Goal: Task Accomplishment & Management: Complete application form

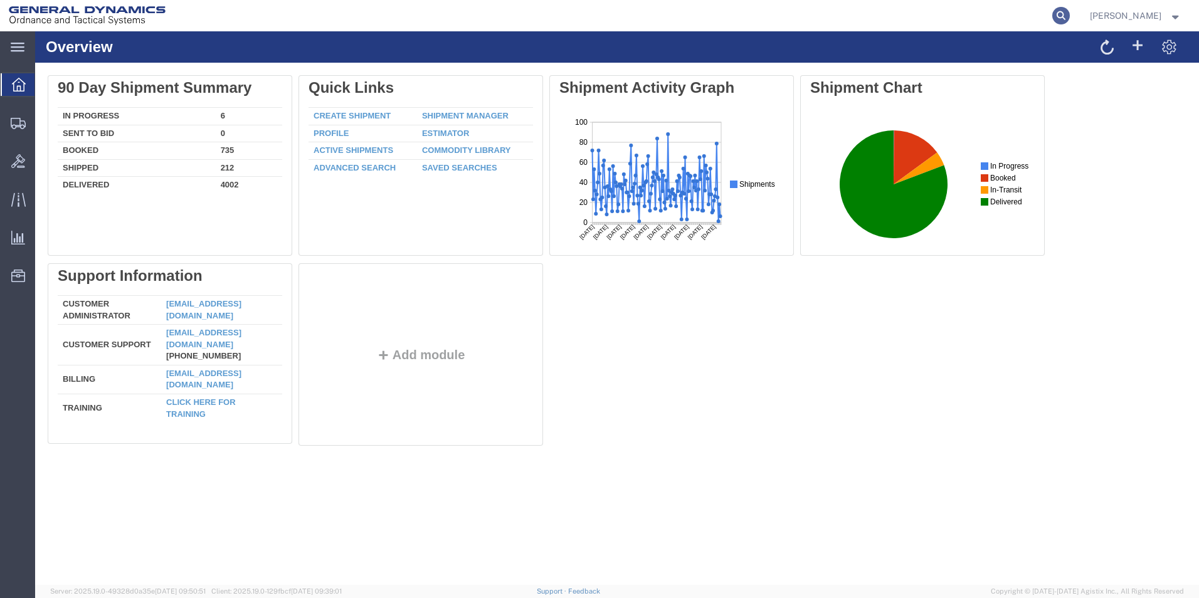
click at [1070, 13] on icon at bounding box center [1061, 16] width 18 height 18
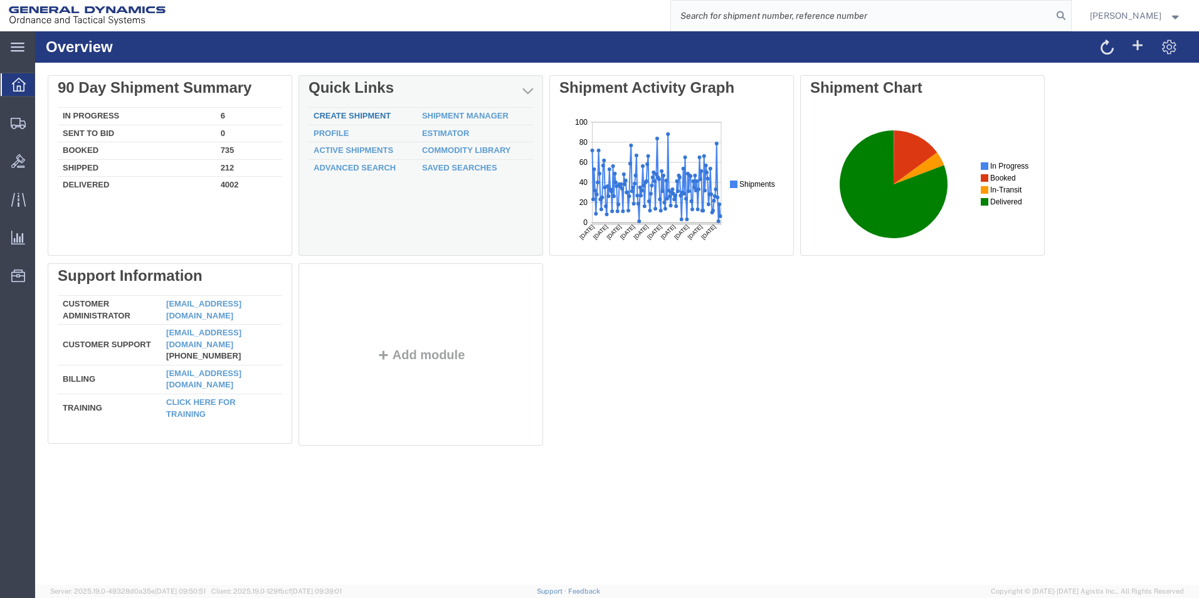
click at [382, 112] on link "Create Shipment" at bounding box center [351, 115] width 77 height 9
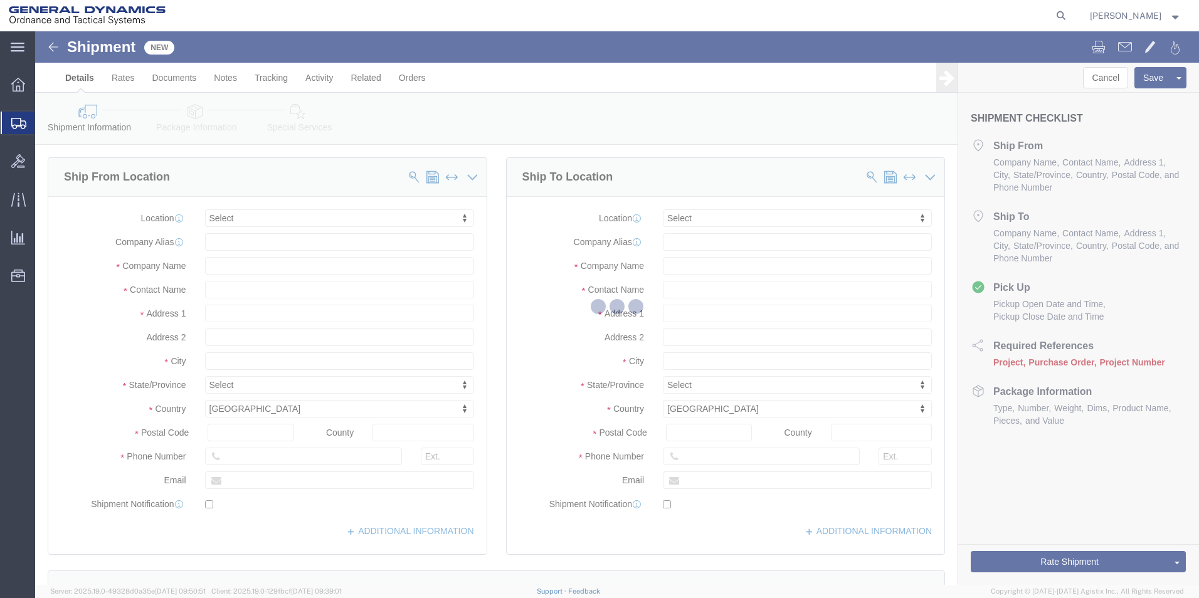
select select
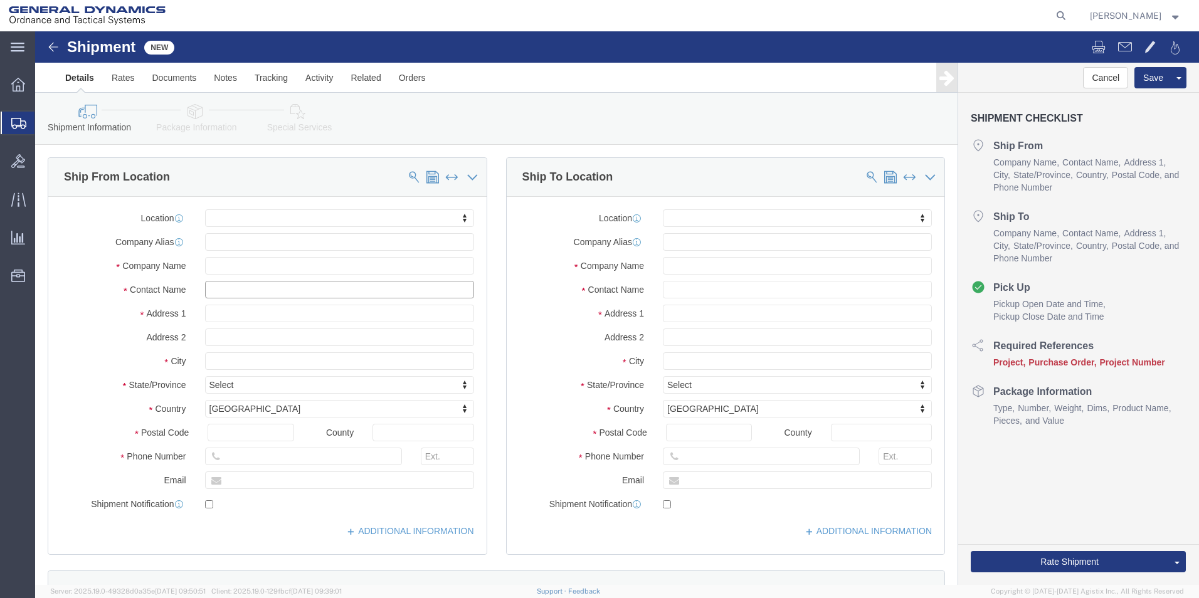
click input "text"
drag, startPoint x: 224, startPoint y: 261, endPoint x: 369, endPoint y: 268, distance: 145.6
click div "Location My Profile Location GD-OTS [GEOGRAPHIC_DATA] (Commerce) GD-OTS [GEOGRA…"
type input "[PERSON_NAME]"
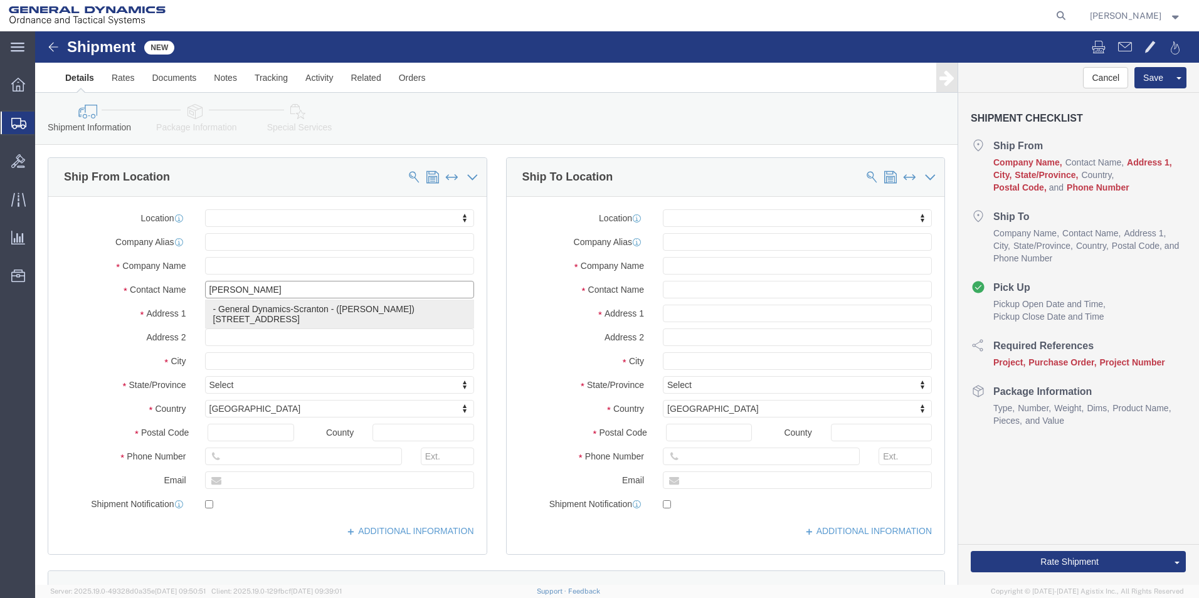
click p "- General Dynamics-Scranton - ([PERSON_NAME]) [STREET_ADDRESS][PERSON_NAME]"
select select
type input "General Dynamics-Scranton"
type input "[PERSON_NAME]"
type input "[STREET_ADDRESS]"
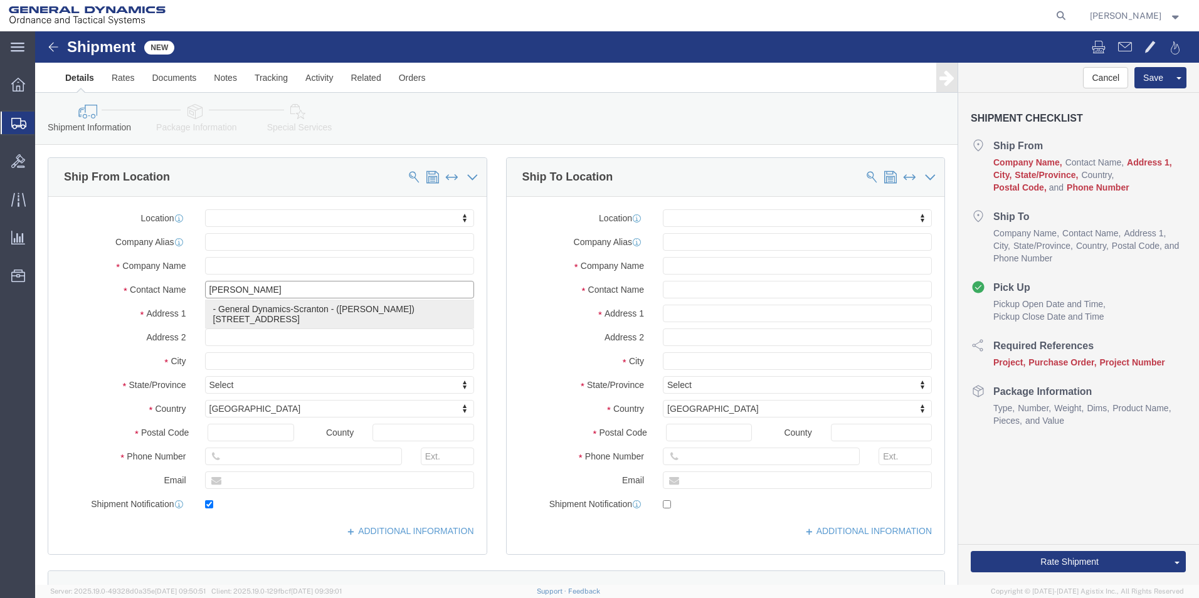
type input "Scranton"
type input "18505"
type input "[PHONE_NUMBER]"
type input "[PERSON_NAME][EMAIL_ADDRESS][PERSON_NAME][DOMAIN_NAME]"
checkbox input "true"
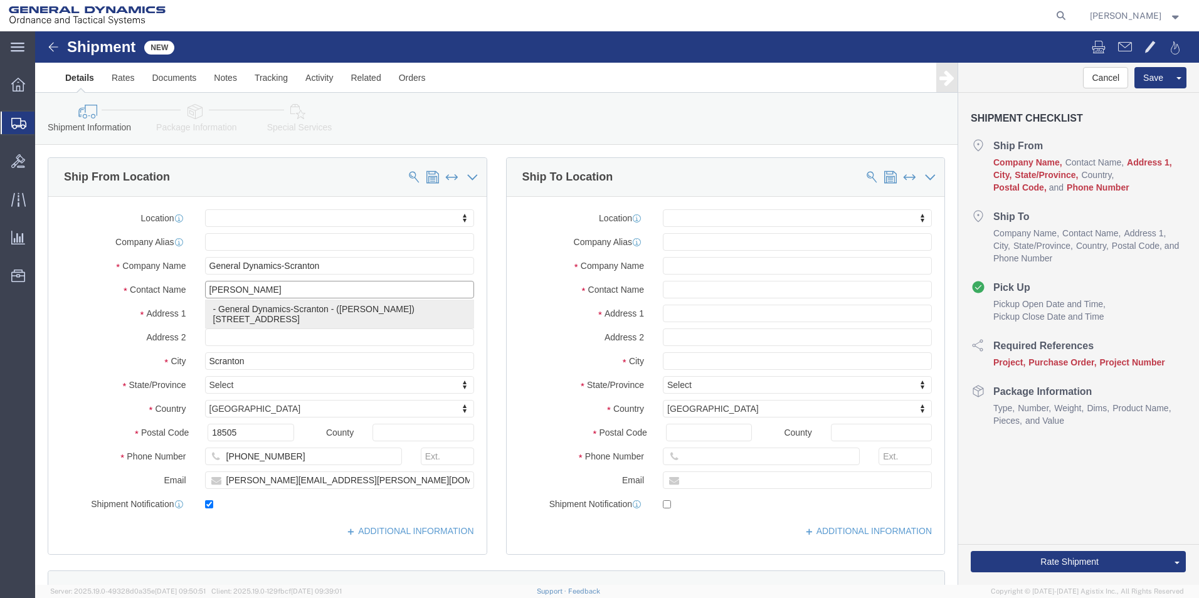
select select "PA"
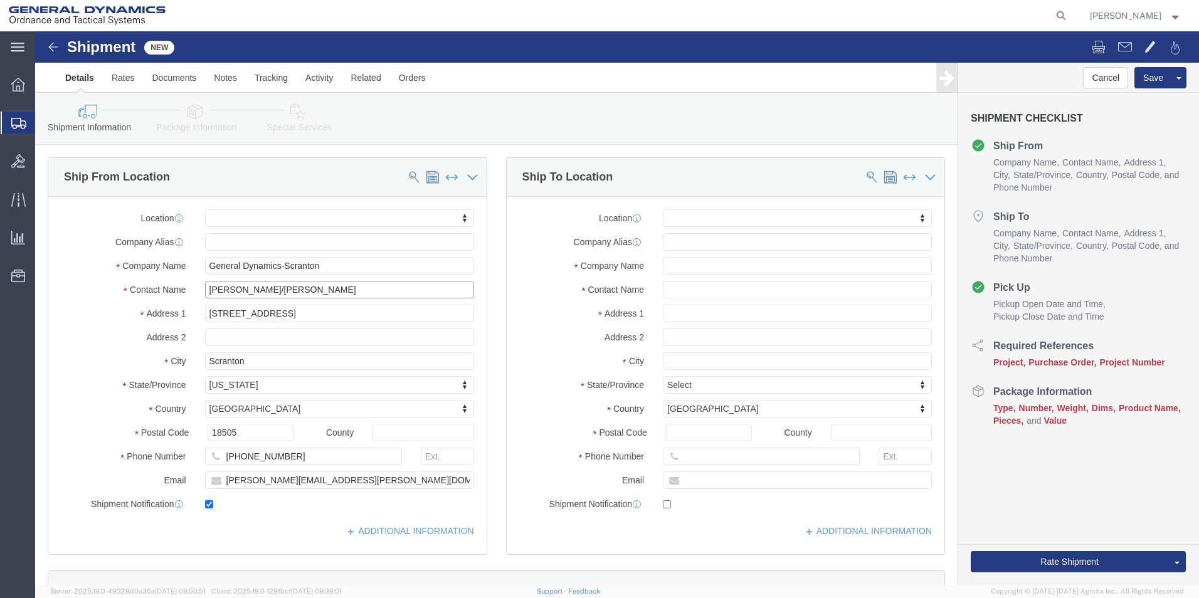
type input "[PERSON_NAME]/[PERSON_NAME]"
click input "text"
type input "Luvata"
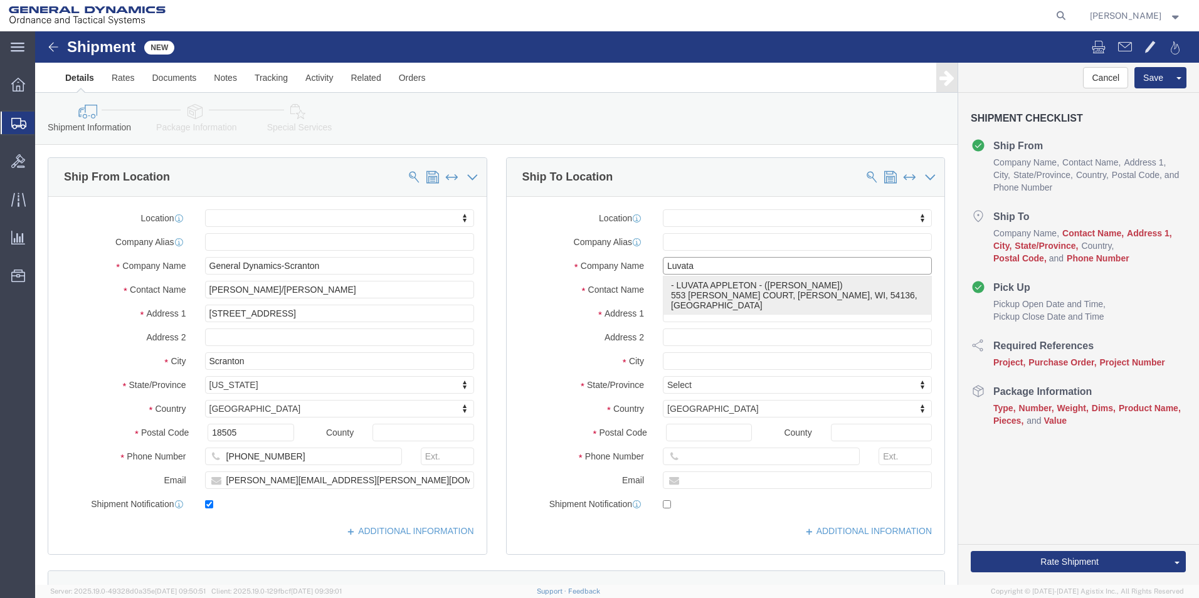
click p "- LUVATA APPLETON - ([PERSON_NAME]) [STREET_ADDRESS][PERSON_NAME][PERSON_NAME]"
select select
type input "LUVATA APPLETON"
type input "[PERSON_NAME]"
type input "553 [PERSON_NAME] COURT"
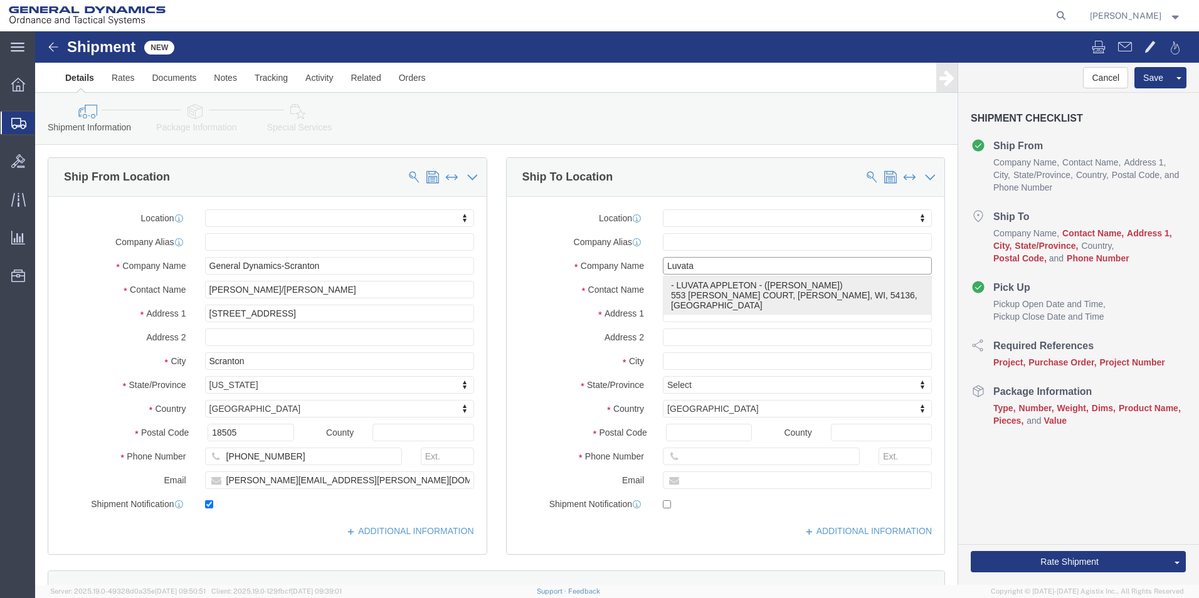
type input "[PERSON_NAME]"
type input "54136"
select select "WI"
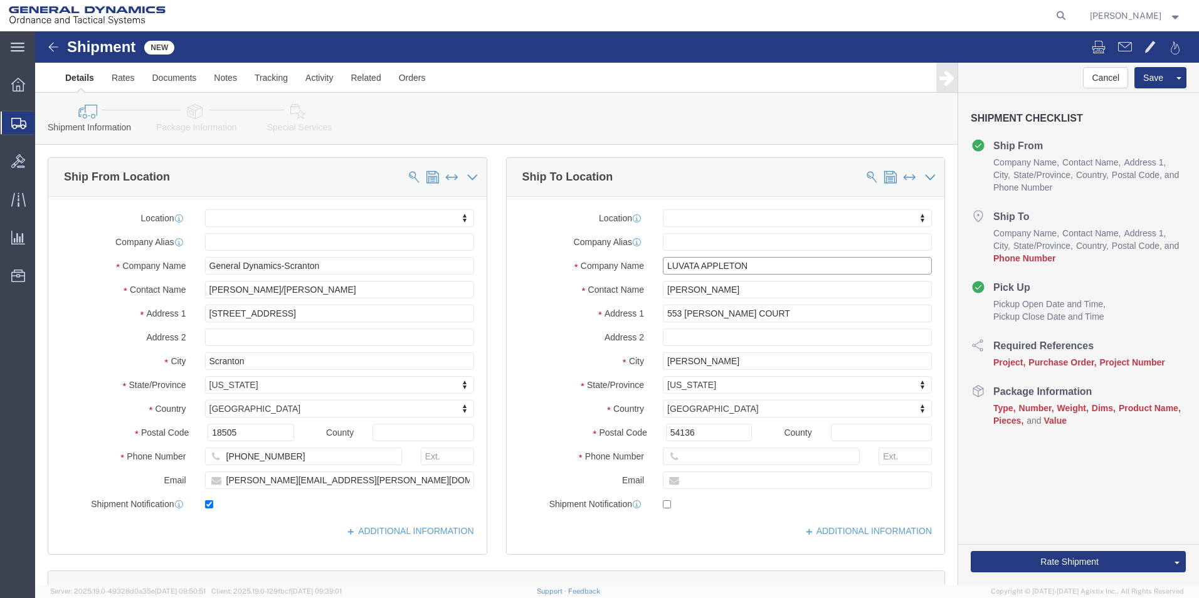
type input "LUVATA APPLETON"
click input "text"
type input "[PHONE_NUMBER]"
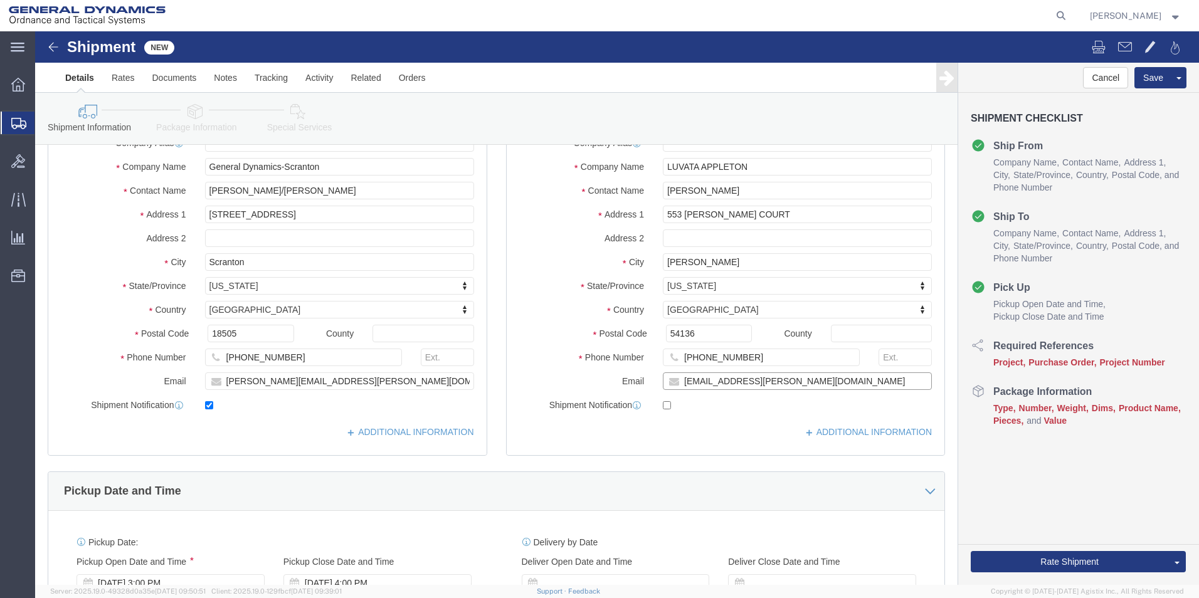
scroll to position [251, 0]
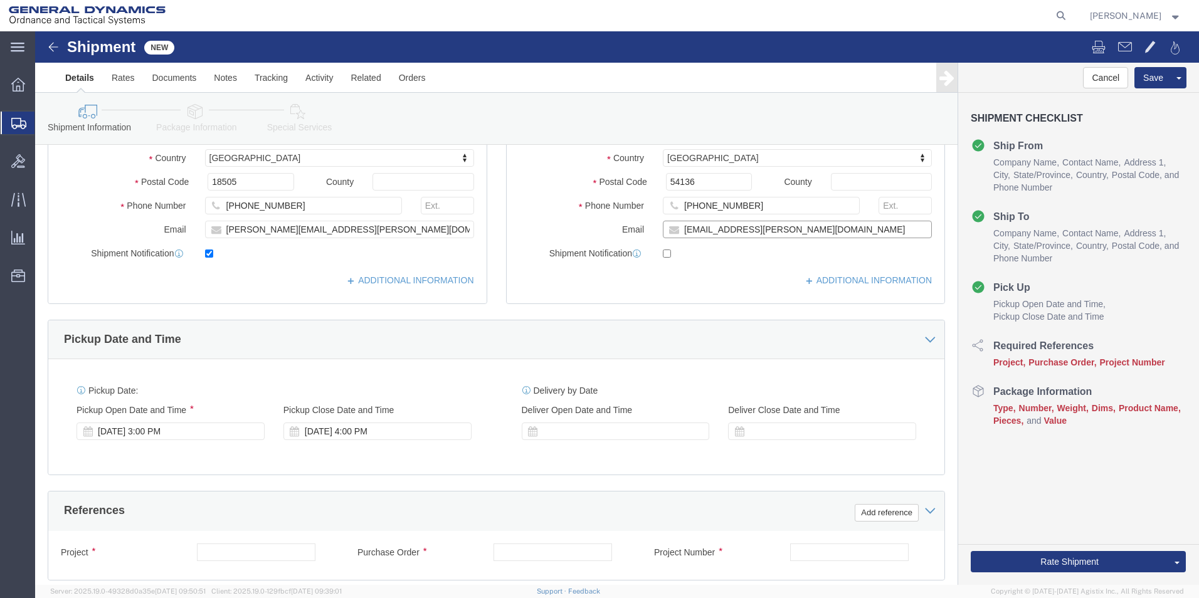
type input "[EMAIL_ADDRESS][PERSON_NAME][DOMAIN_NAME]"
checkbox input "true"
click input "text"
type input "m"
type input "na"
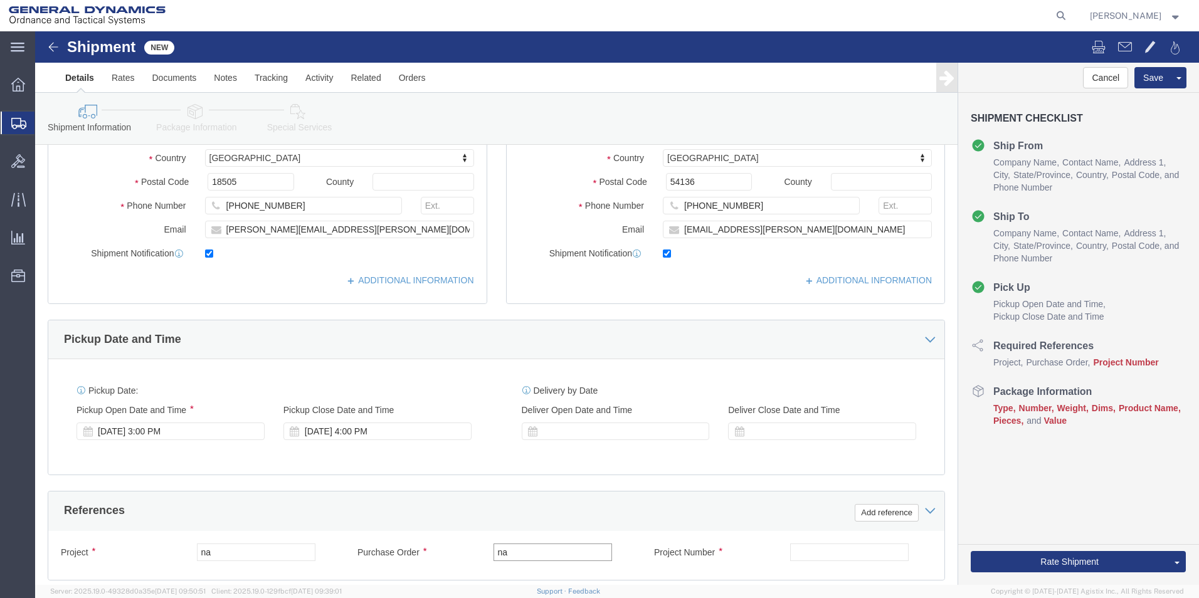
type input "na"
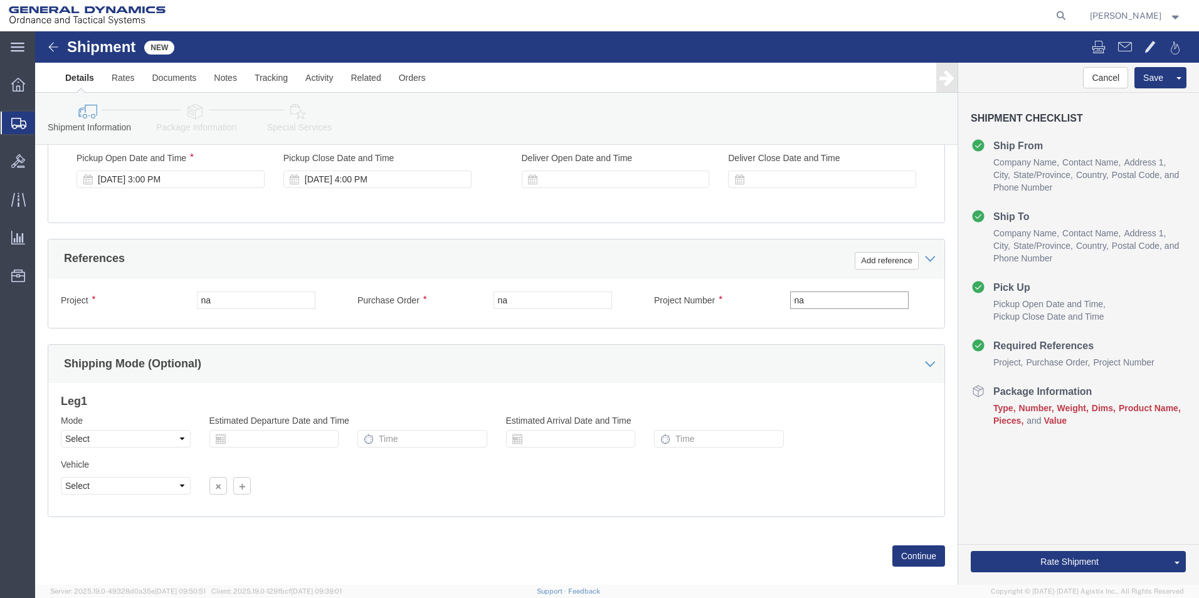
scroll to position [523, 0]
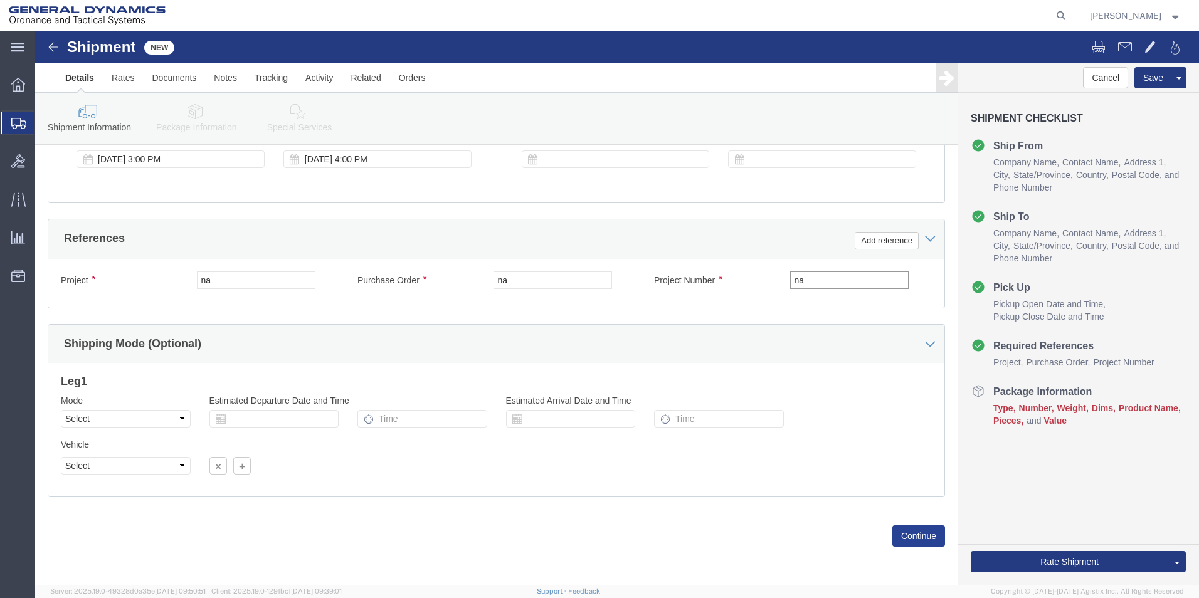
type input "na"
click button "Continue"
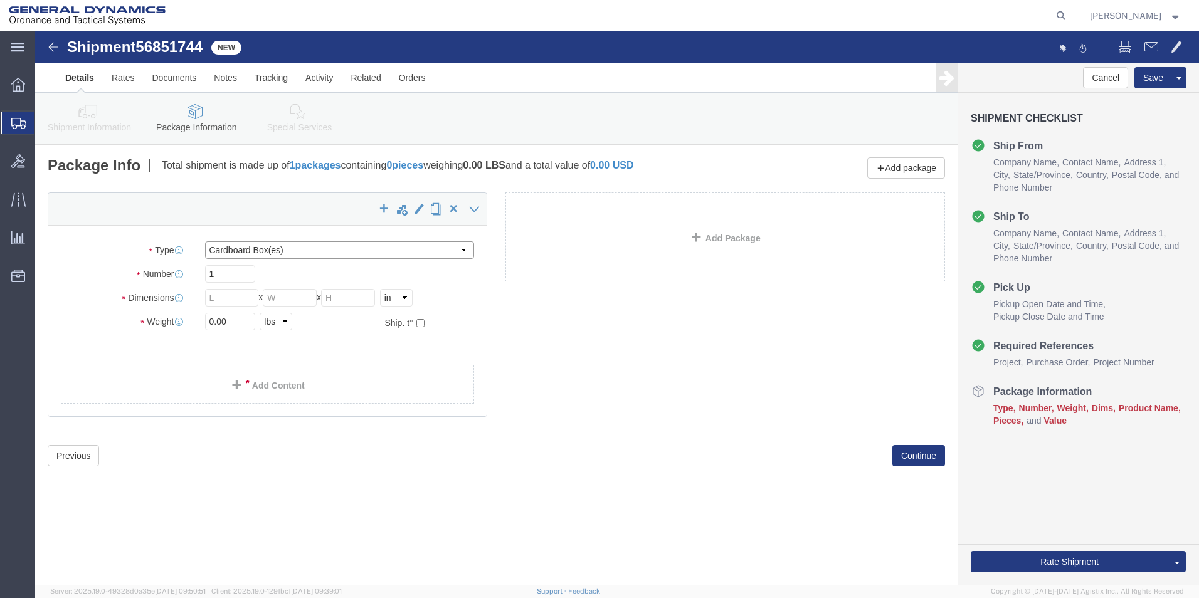
click select "Select Bale(s) Basket(s) Bolt(s) Bottle(s) Buckets Bulk Bundle(s) Can(s) Cardbo…"
select select "ENV"
click select "Select Bale(s) Basket(s) Bolt(s) Bottle(s) Buckets Bulk Bundle(s) Can(s) Cardbo…"
type input "9.50"
type input "12.50"
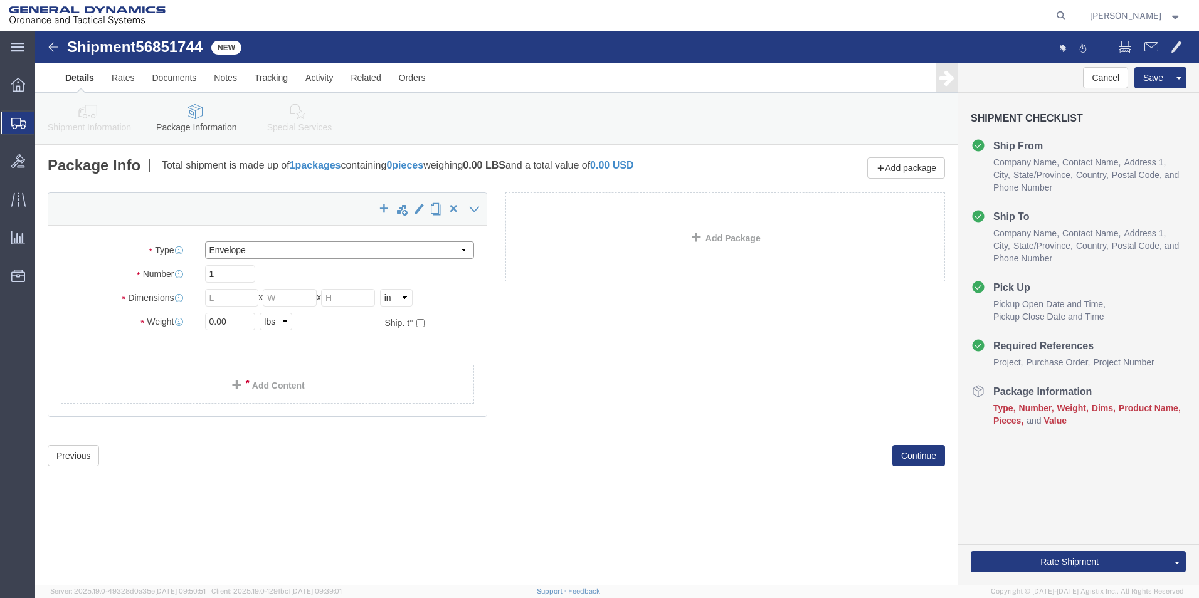
type input "0.25"
type input "1"
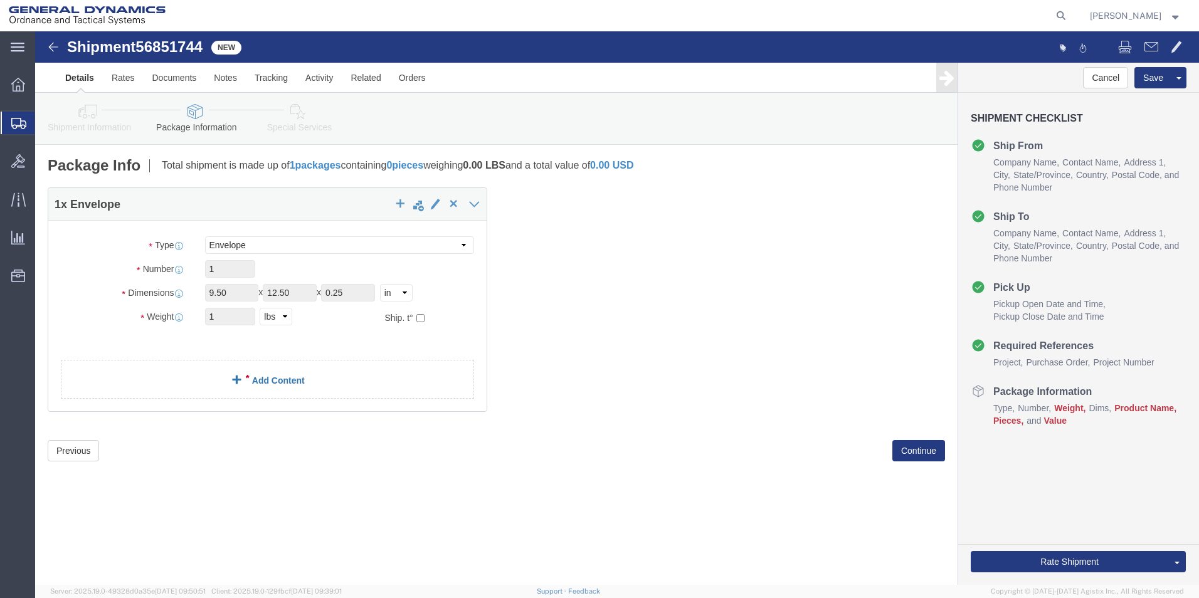
click link "Add Content"
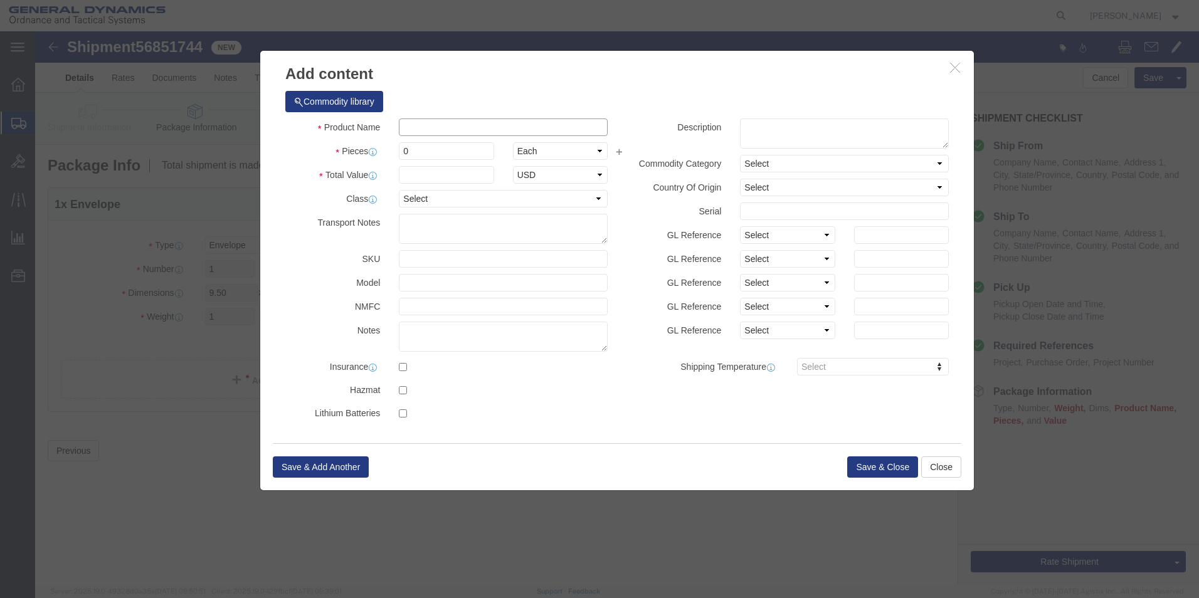
drag, startPoint x: 397, startPoint y: 94, endPoint x: 404, endPoint y: 87, distance: 10.6
click input "text"
type input "Weld Wire Samples"
type input "2"
type input "100"
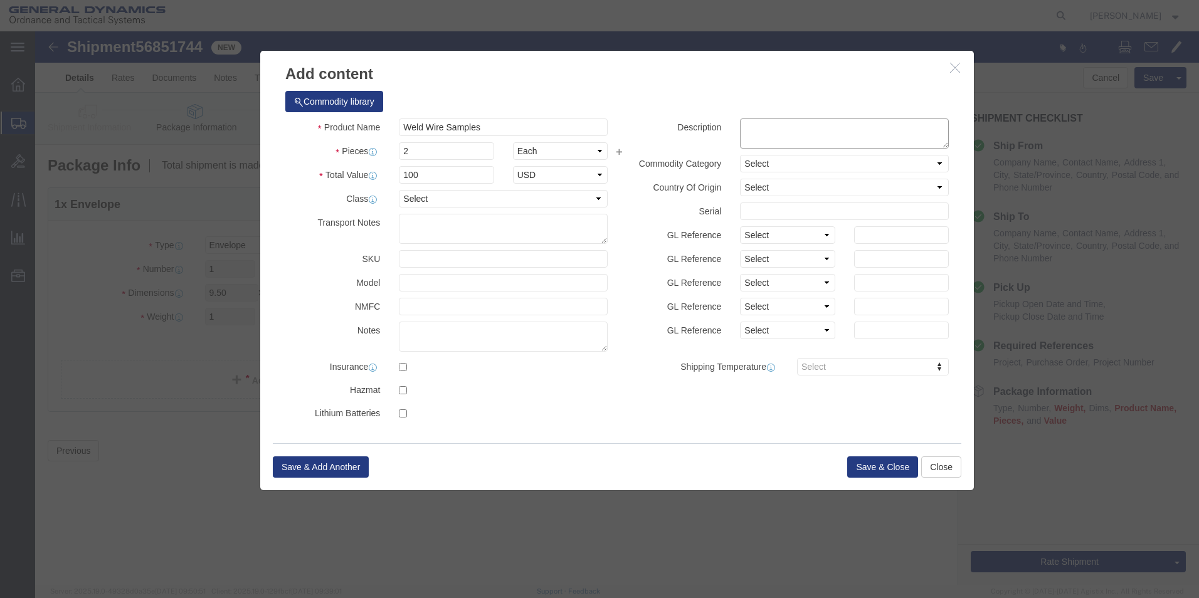
click textarea
type textarea "23400. Lot# 338009"
click button "Save & Close"
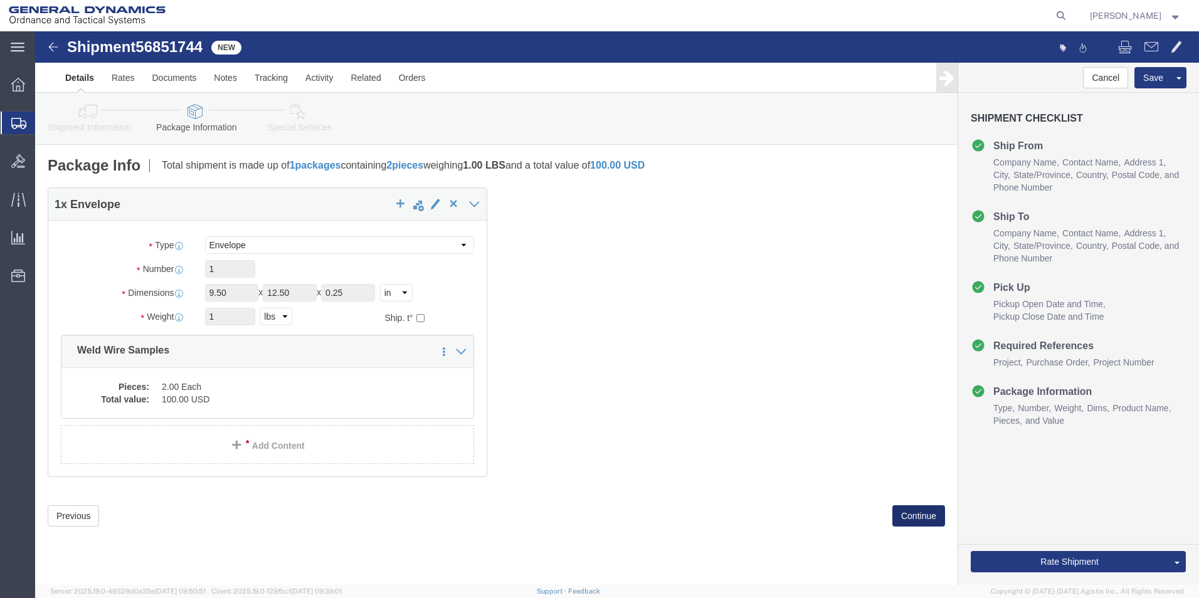
click button "Continue"
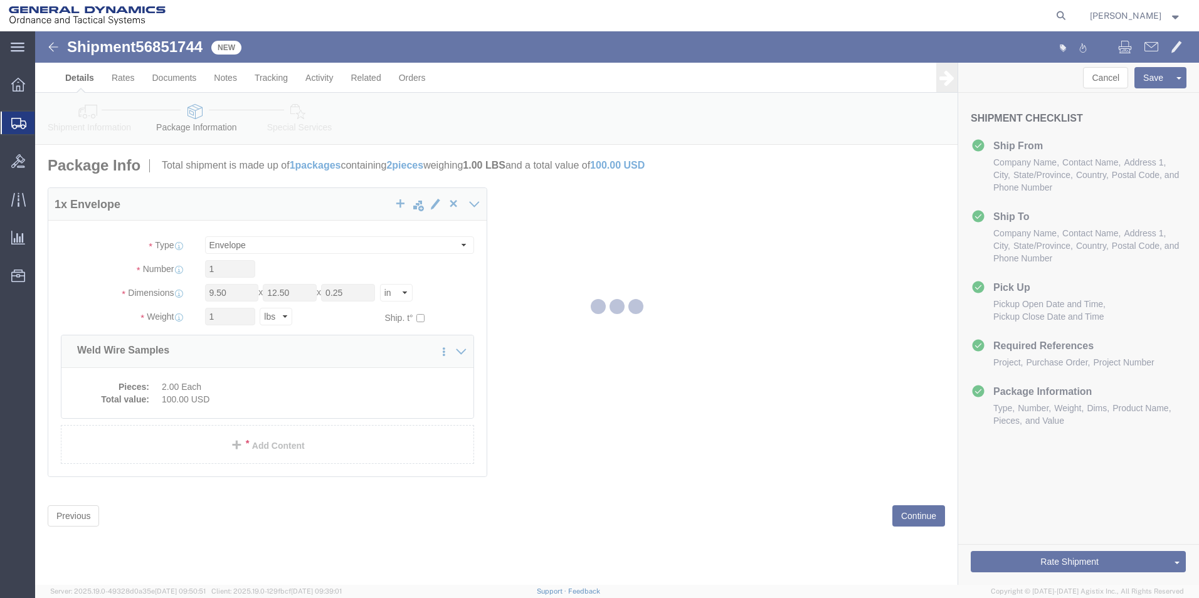
select select
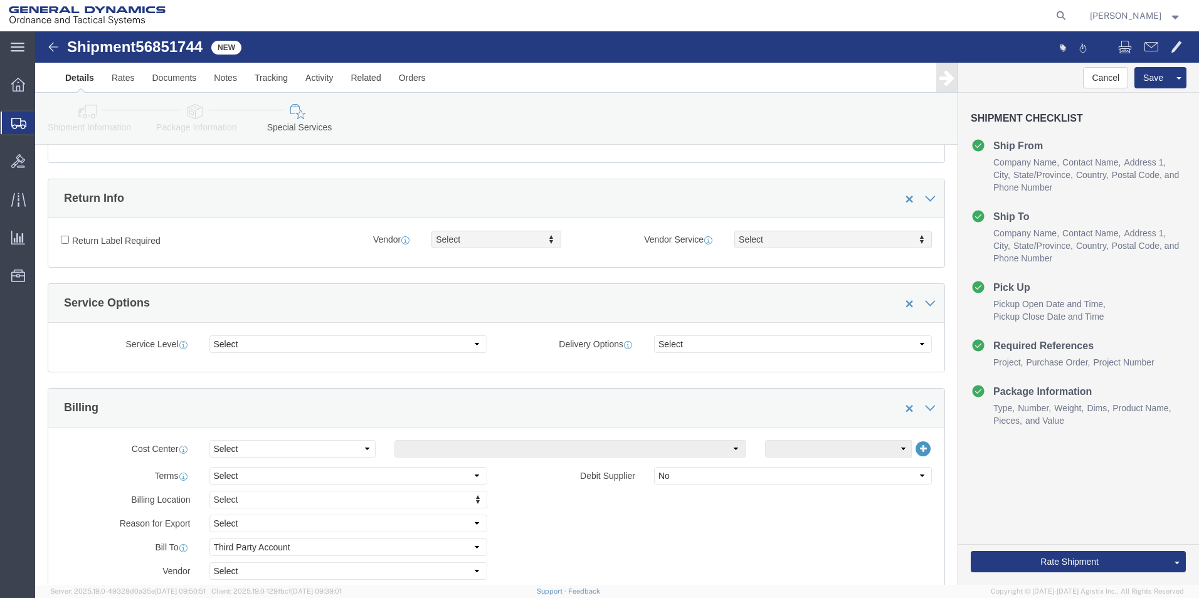
scroll to position [564, 0]
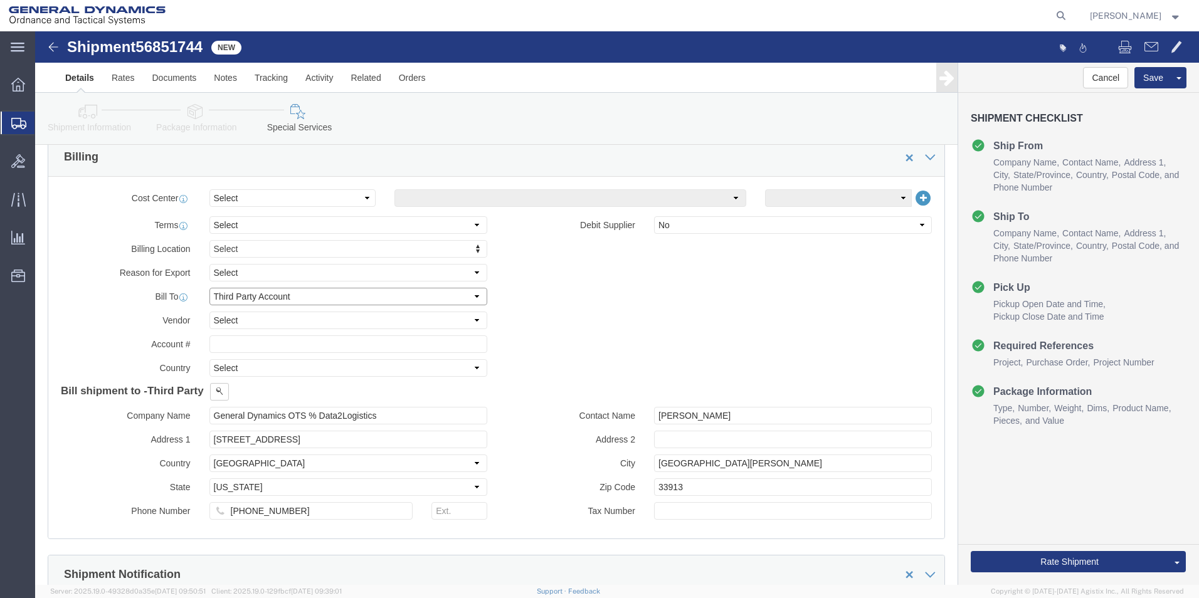
click select "Select Recipient Account Sender/Shipper Third Party Account"
select select "SHIP"
click select "Select Recipient Account Sender/Shipper Third Party Account"
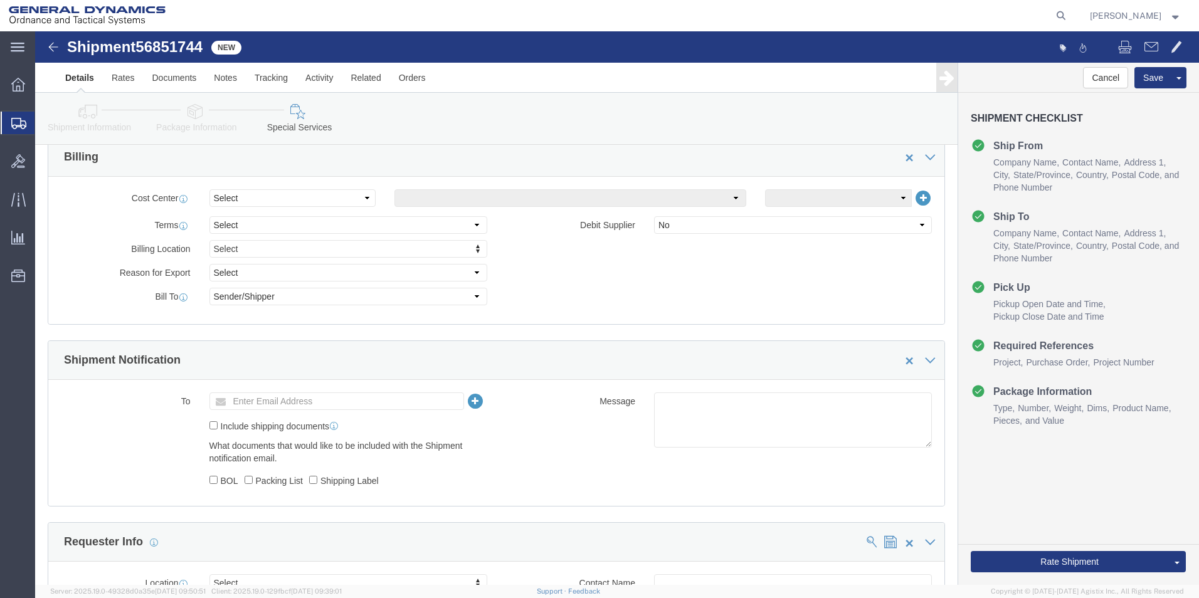
click div "Billing Location Select Select My Profile Location GD-OTS [GEOGRAPHIC_DATA] (Co…"
click button "Rate Shipment"
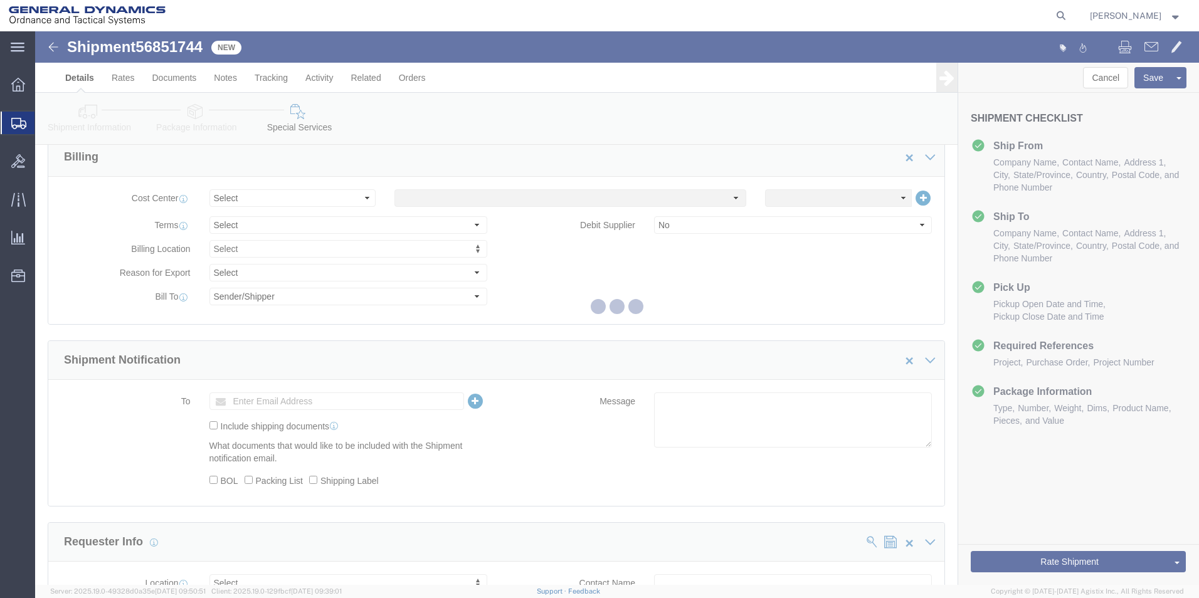
scroll to position [0, 0]
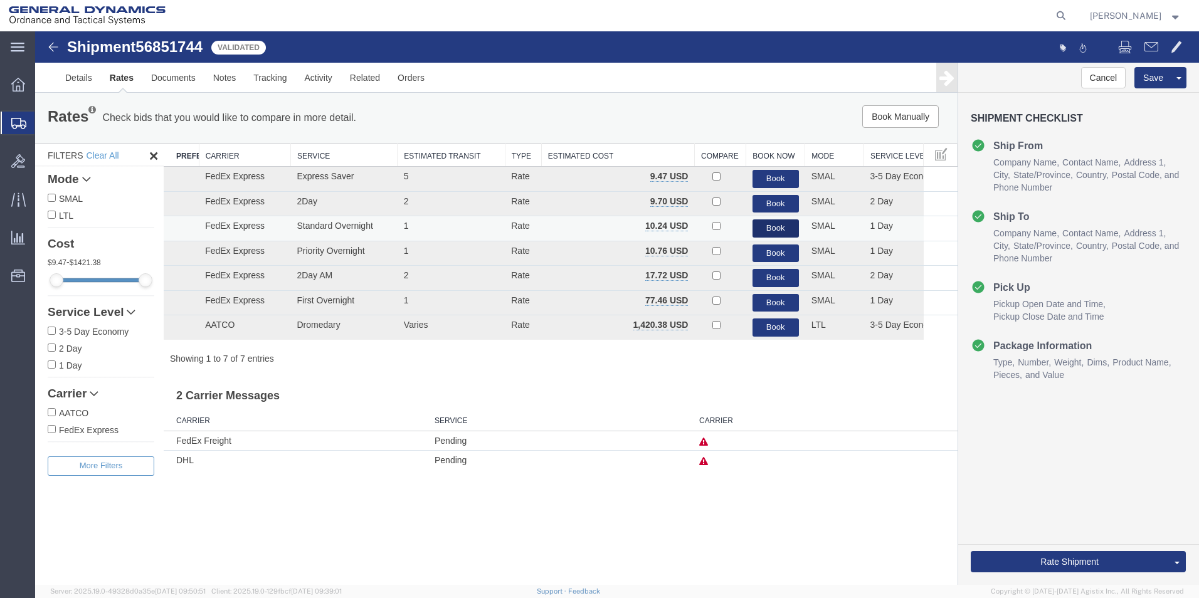
click at [782, 228] on button "Book" at bounding box center [775, 228] width 46 height 18
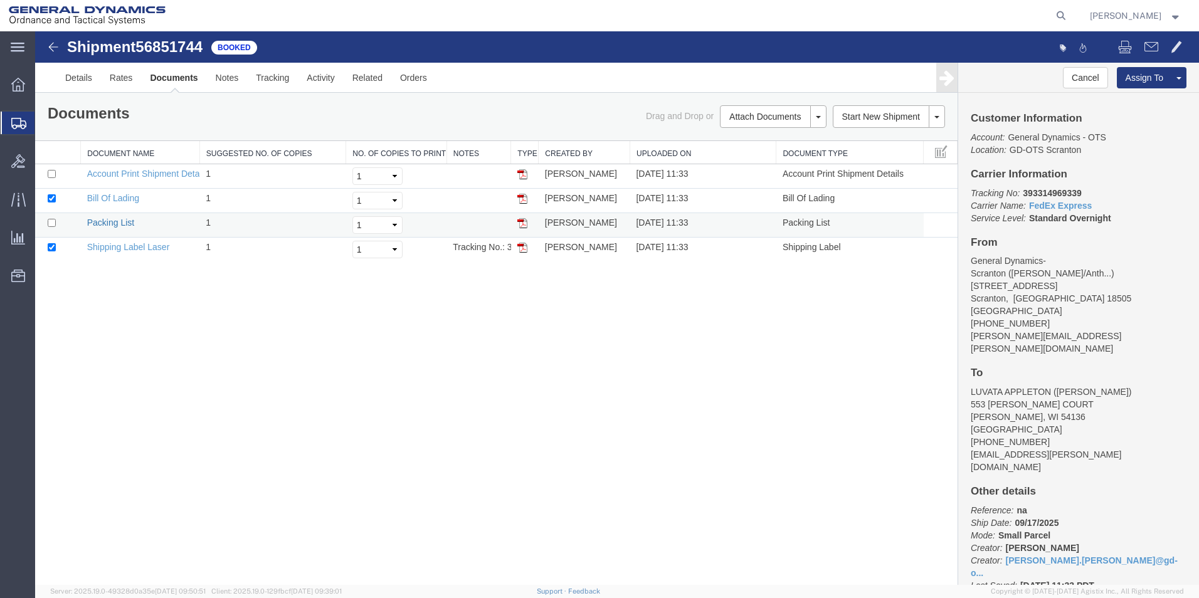
click at [114, 225] on link "Packing List" at bounding box center [110, 223] width 47 height 10
click at [120, 251] on link "Shipping Label Laser" at bounding box center [128, 247] width 83 height 10
